Goal: Navigation & Orientation: Find specific page/section

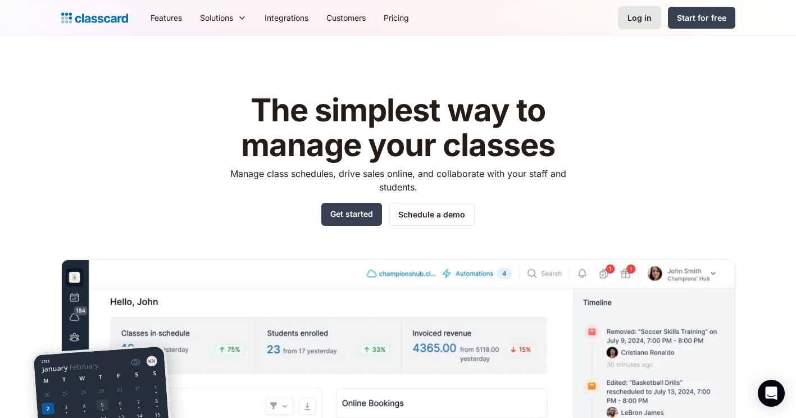
click at [643, 19] on div "Log in" at bounding box center [639, 18] width 24 height 12
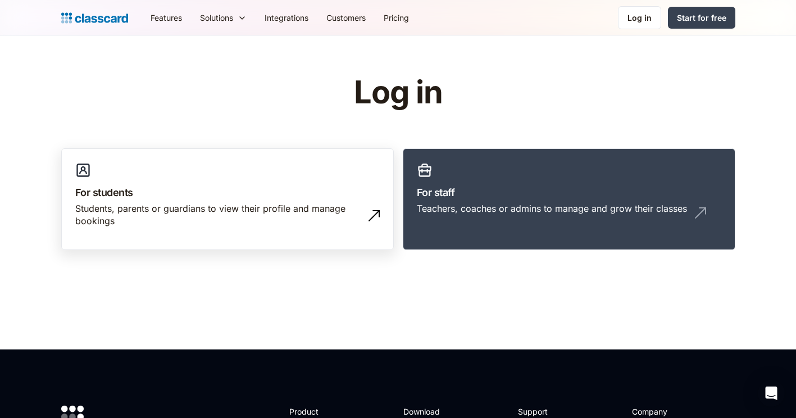
click at [247, 175] on link "For students Students, parents or guardians to view their profile and manage bo…" at bounding box center [227, 199] width 333 height 102
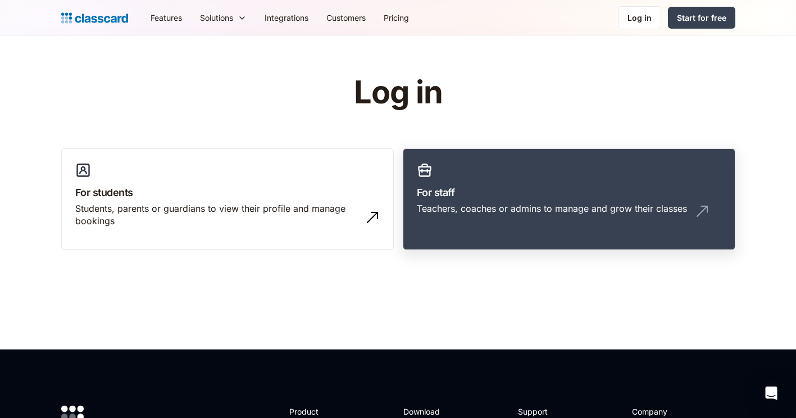
click at [471, 190] on h3 "For staff" at bounding box center [569, 192] width 304 height 15
